Goal: Transaction & Acquisition: Purchase product/service

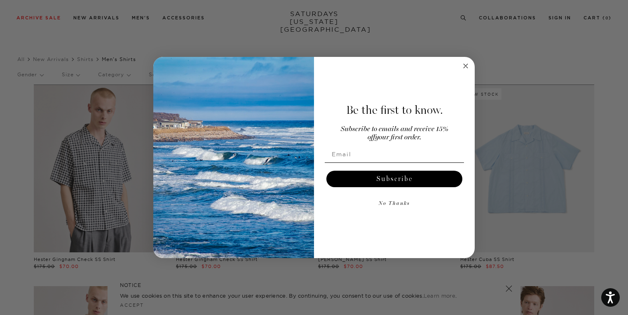
click at [466, 68] on circle "Close dialog" at bounding box center [465, 65] width 9 height 9
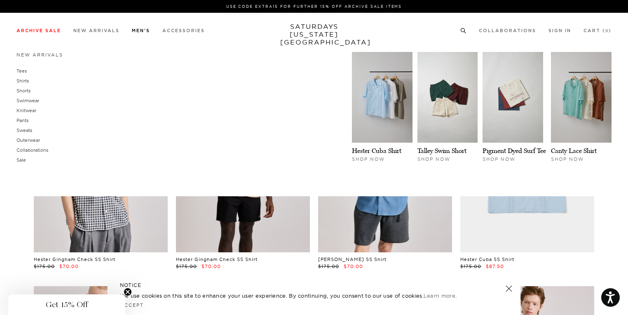
click at [144, 33] on link "Men's" at bounding box center [141, 30] width 18 height 5
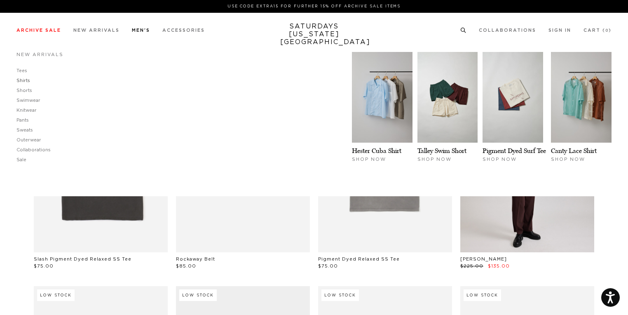
click at [26, 80] on link "Shirts" at bounding box center [23, 80] width 14 height 5
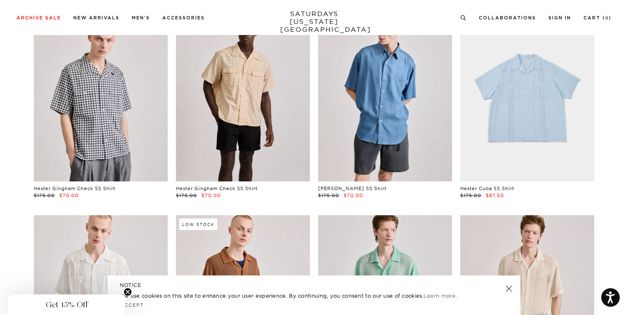
scroll to position [41, 0]
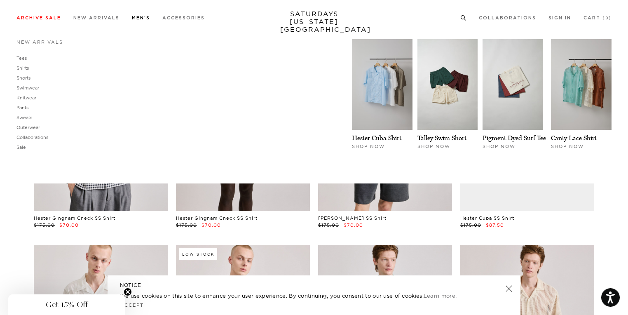
click at [24, 105] on link "Pants" at bounding box center [22, 108] width 12 height 6
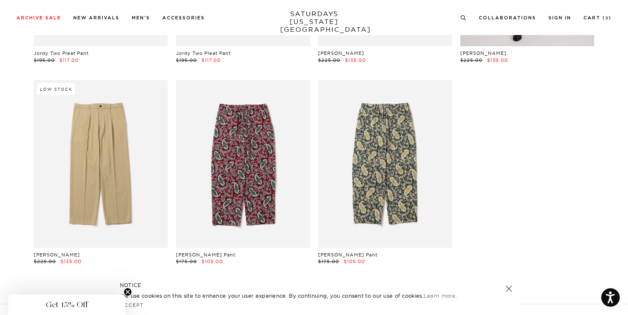
scroll to position [347, 0]
